Goal: Book appointment/travel/reservation

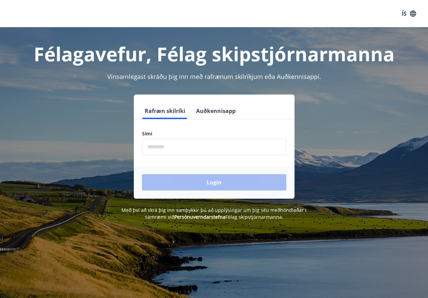
click at [226, 144] on input "phone" at bounding box center [214, 147] width 144 height 17
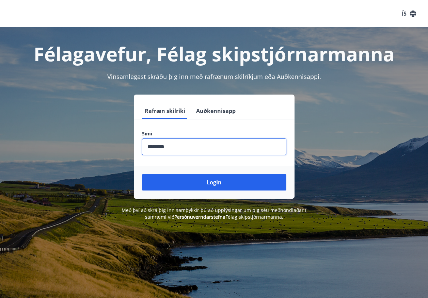
type input "********"
click at [142, 174] on button "Login" at bounding box center [214, 182] width 144 height 16
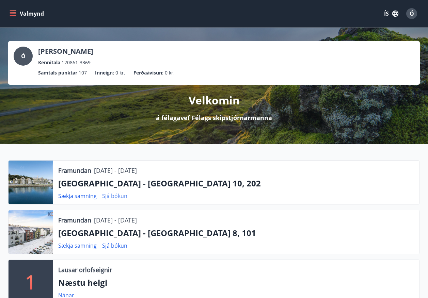
click at [114, 197] on link "Sjá bókun" at bounding box center [114, 196] width 25 height 7
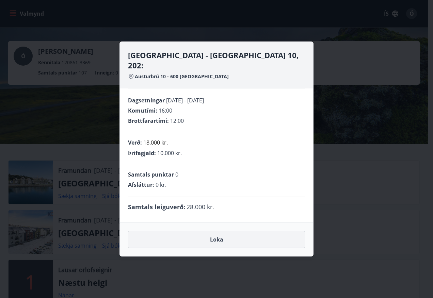
click at [216, 233] on button "Loka" at bounding box center [216, 239] width 177 height 17
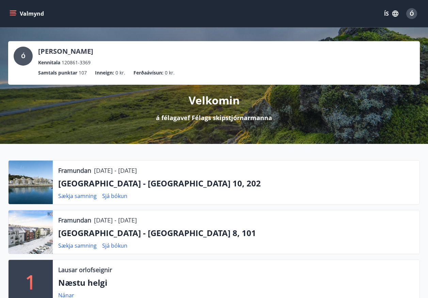
click at [15, 16] on icon "menu" at bounding box center [13, 13] width 7 height 7
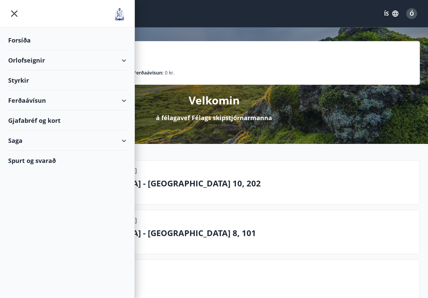
click at [18, 60] on div "Orlofseignir" at bounding box center [67, 60] width 118 height 20
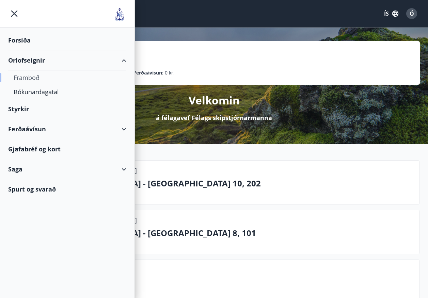
click at [34, 76] on div "Framboð" at bounding box center [67, 78] width 107 height 14
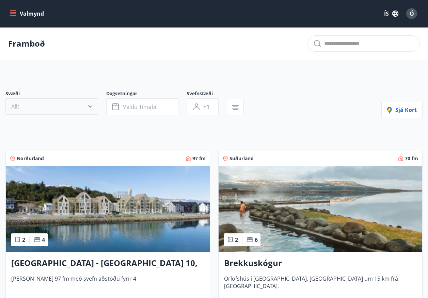
click at [88, 105] on icon "button" at bounding box center [90, 106] width 7 height 7
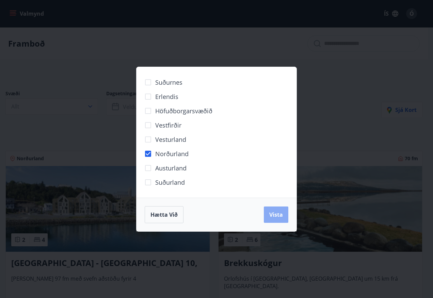
click at [278, 218] on span "Vista" at bounding box center [277, 214] width 14 height 7
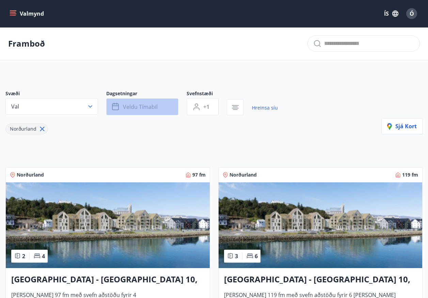
click at [138, 104] on span "Veldu tímabil" at bounding box center [140, 106] width 35 height 7
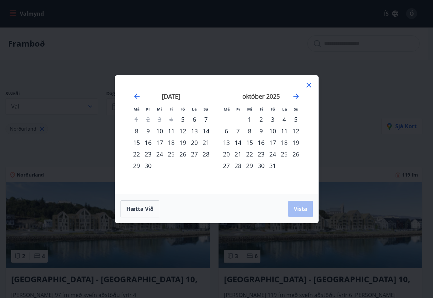
click at [275, 120] on div "3" at bounding box center [273, 120] width 12 height 12
click at [298, 122] on div "5" at bounding box center [296, 120] width 12 height 12
click at [304, 210] on span "Vista" at bounding box center [301, 208] width 14 height 7
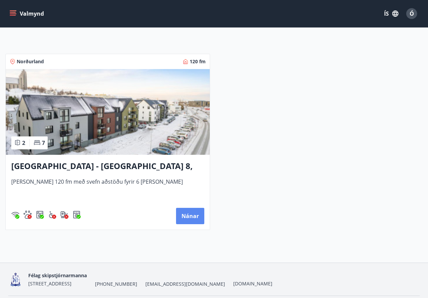
click at [195, 218] on button "Nánar" at bounding box center [190, 216] width 28 height 16
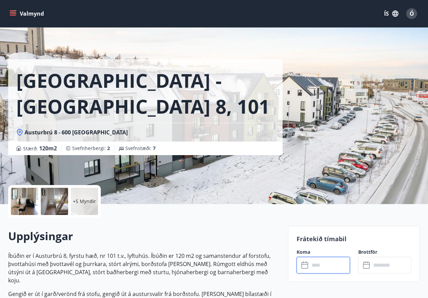
click at [313, 267] on input "text" at bounding box center [330, 265] width 41 height 17
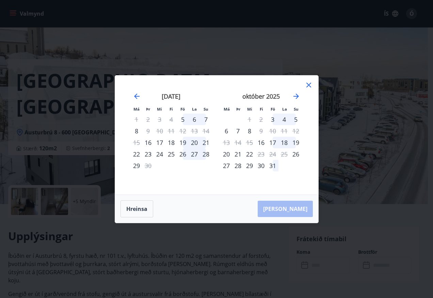
click at [308, 87] on icon at bounding box center [309, 85] width 8 height 8
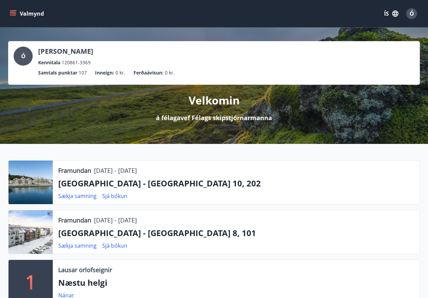
click at [11, 14] on icon "menu" at bounding box center [13, 13] width 7 height 1
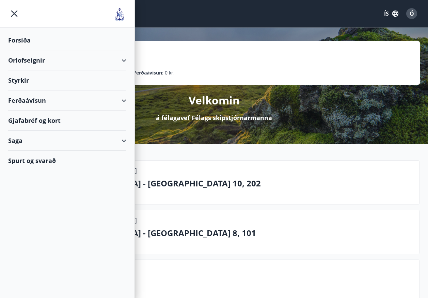
click at [30, 58] on div "Orlofseignir" at bounding box center [67, 60] width 118 height 20
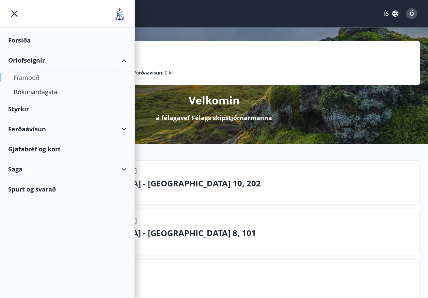
click at [26, 77] on div "Framboð" at bounding box center [67, 78] width 107 height 14
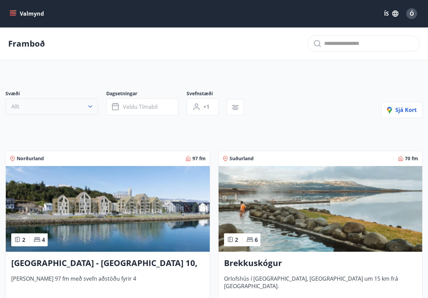
click at [88, 108] on icon "button" at bounding box center [90, 106] width 7 height 7
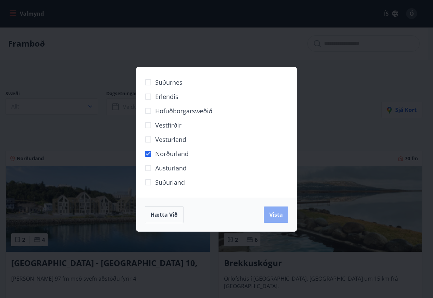
click at [282, 215] on span "Vista" at bounding box center [277, 214] width 14 height 7
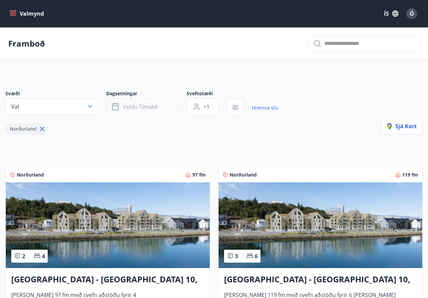
click at [168, 107] on button "Veldu tímabil" at bounding box center [142, 106] width 72 height 17
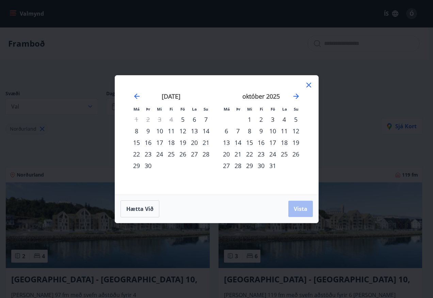
click at [273, 118] on div "3" at bounding box center [273, 120] width 12 height 12
click at [296, 118] on div "5" at bounding box center [296, 120] width 12 height 12
click at [305, 207] on span "Vista" at bounding box center [301, 208] width 14 height 7
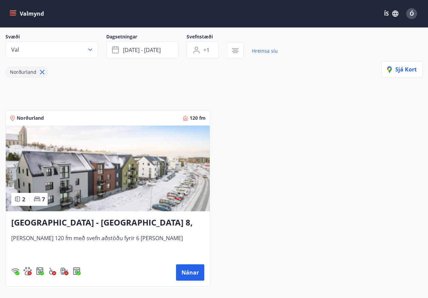
scroll to position [91, 0]
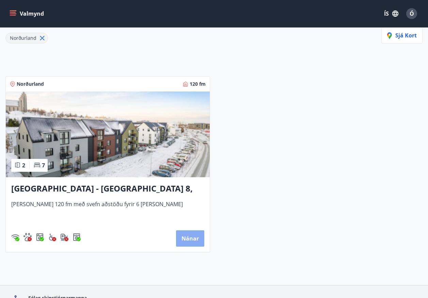
click at [191, 240] on button "Nánar" at bounding box center [190, 239] width 28 height 16
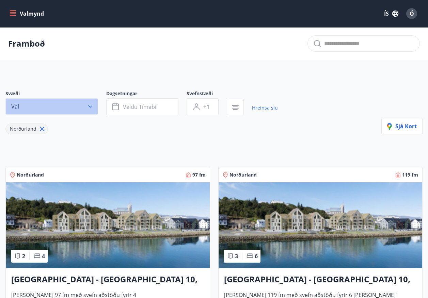
click at [93, 106] on icon "button" at bounding box center [90, 106] width 7 height 7
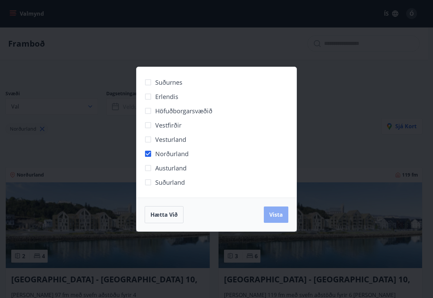
click at [280, 215] on span "Vista" at bounding box center [277, 214] width 14 height 7
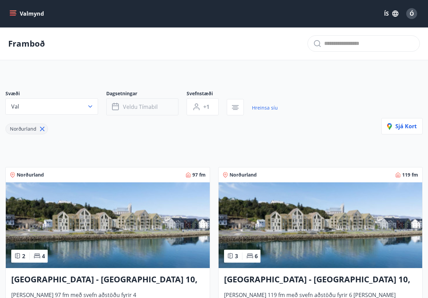
click at [147, 107] on span "Veldu tímabil" at bounding box center [140, 106] width 35 height 7
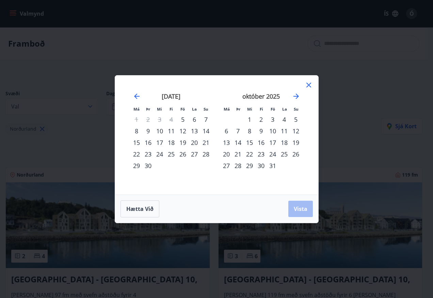
click at [274, 120] on div "3" at bounding box center [273, 120] width 12 height 12
click at [296, 122] on div "5" at bounding box center [296, 120] width 12 height 12
click at [301, 208] on span "Vista" at bounding box center [301, 208] width 14 height 7
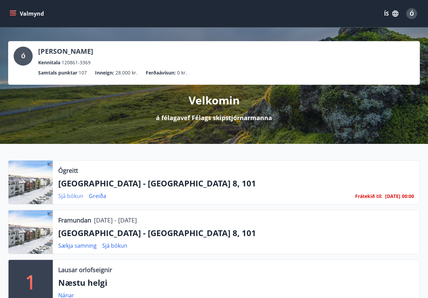
click at [70, 195] on link "Sjá bókun" at bounding box center [70, 196] width 25 height 7
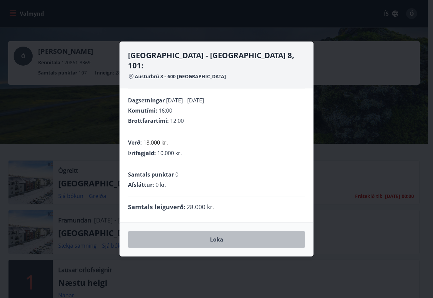
click at [220, 235] on button "Loka" at bounding box center [216, 239] width 177 height 17
